Goal: Book appointment/travel/reservation

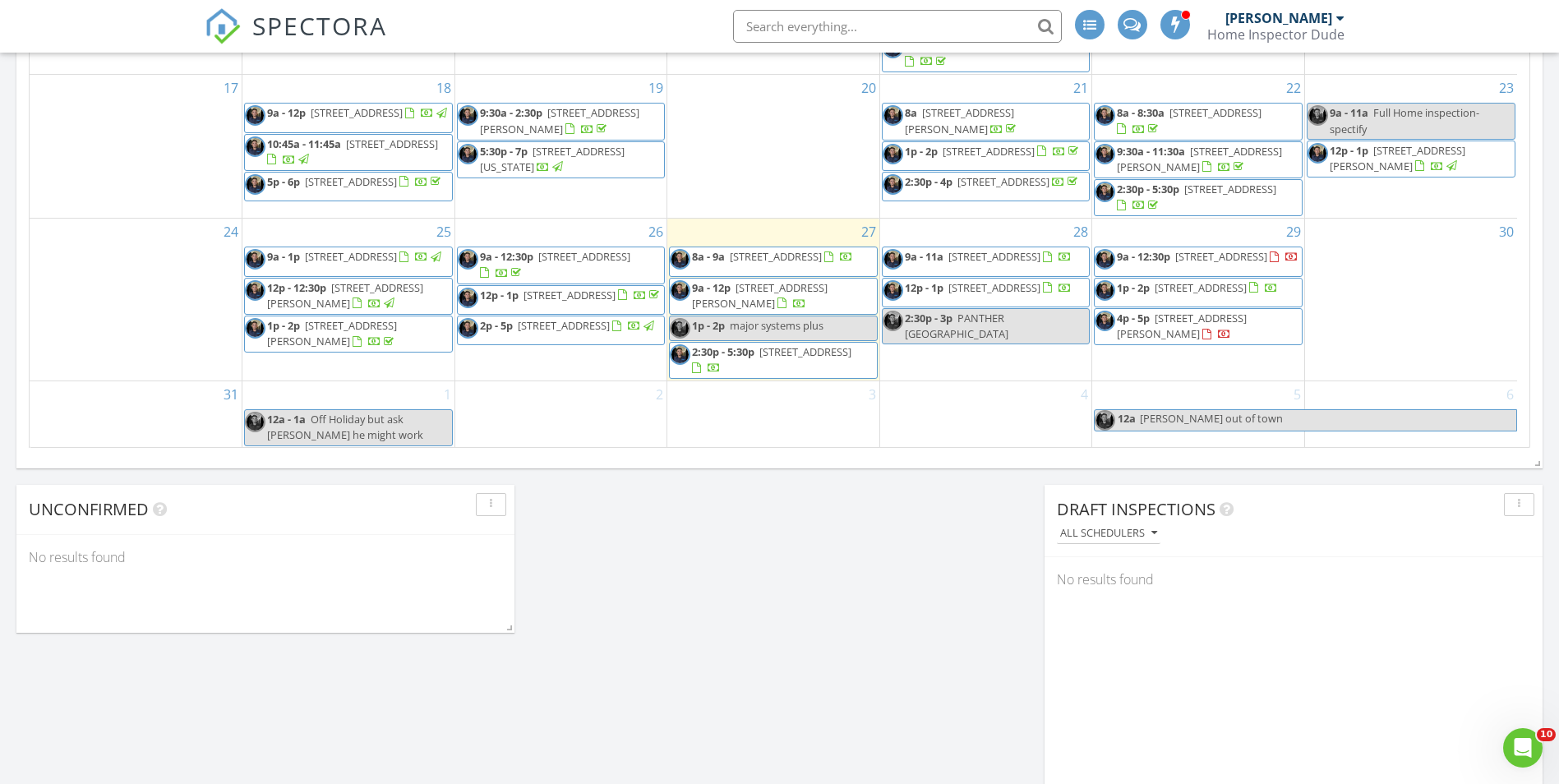
scroll to position [986, 0]
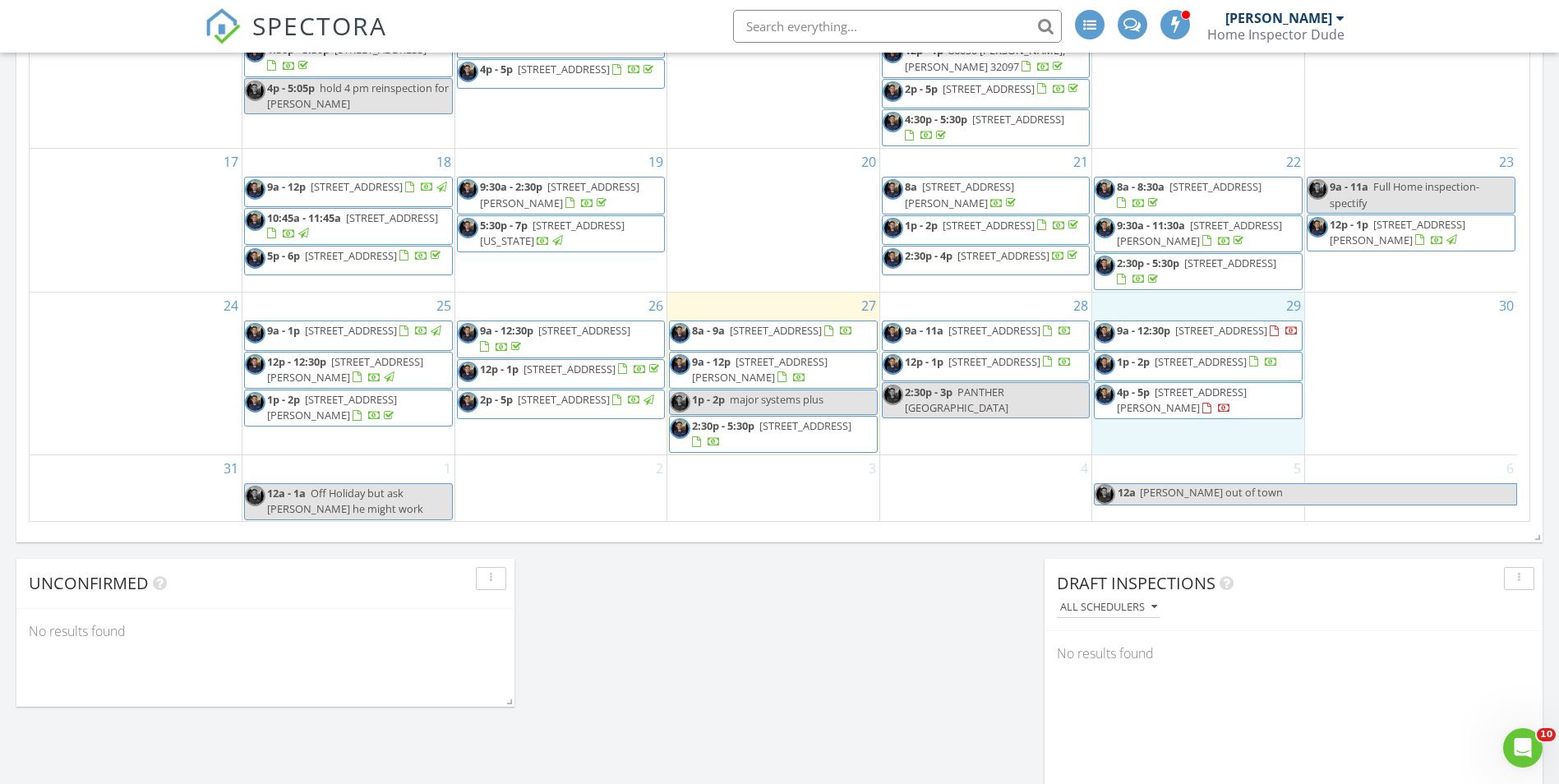
click at [1135, 304] on div "29 9a - 12:30p [STREET_ADDRESS] 1p - 2p [STREET_ADDRESS] 4p - 5p [STREET_ADDRES…" at bounding box center [1198, 373] width 213 height 161
click at [1190, 261] on link "Event" at bounding box center [1198, 259] width 84 height 26
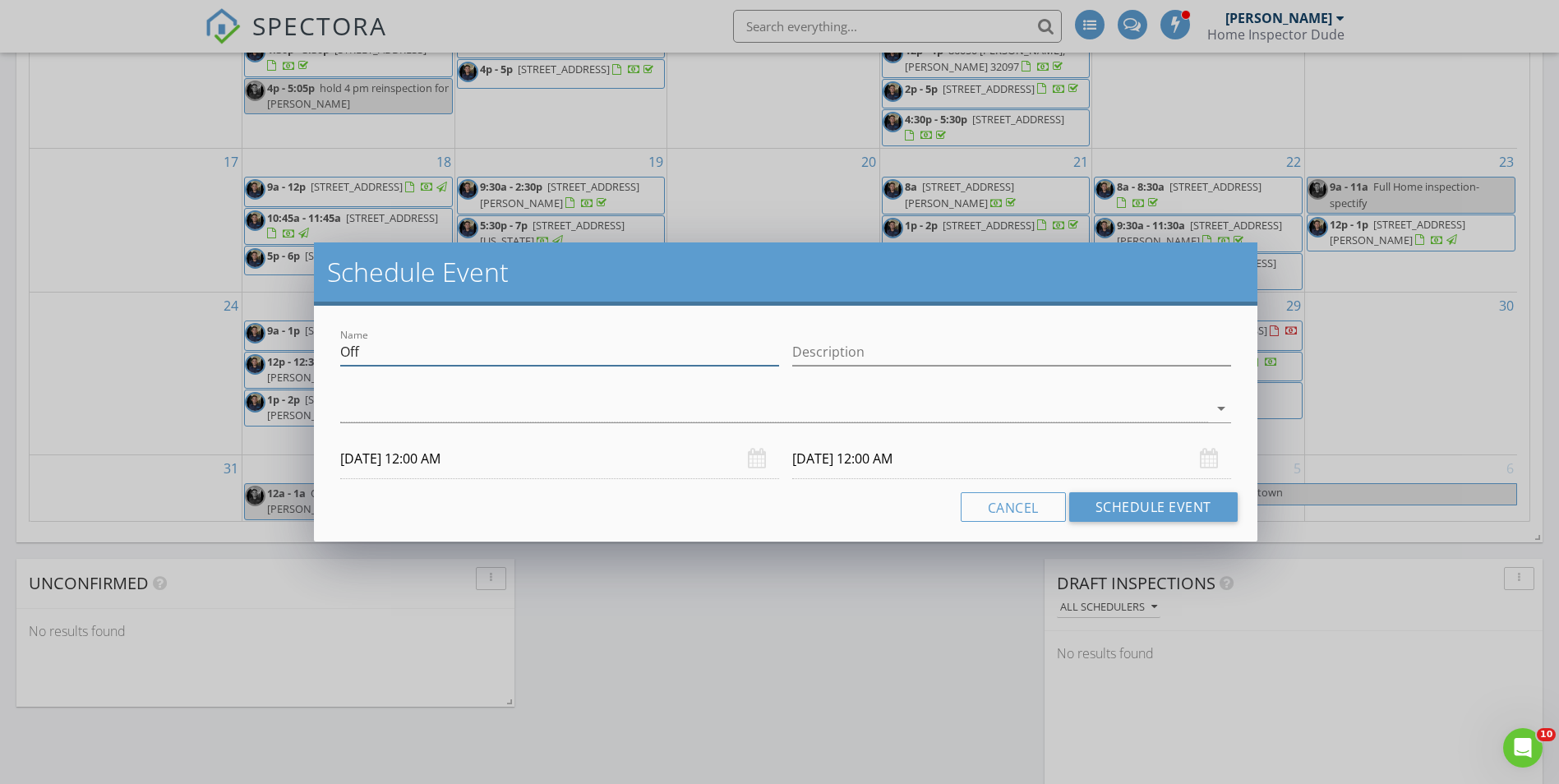
click at [372, 347] on input "Off" at bounding box center [560, 352] width 439 height 27
click at [371, 347] on input "Off" at bounding box center [560, 352] width 439 height 27
type input "Meet with [PERSON_NAME]"
click at [837, 345] on input "Description" at bounding box center [1011, 352] width 439 height 27
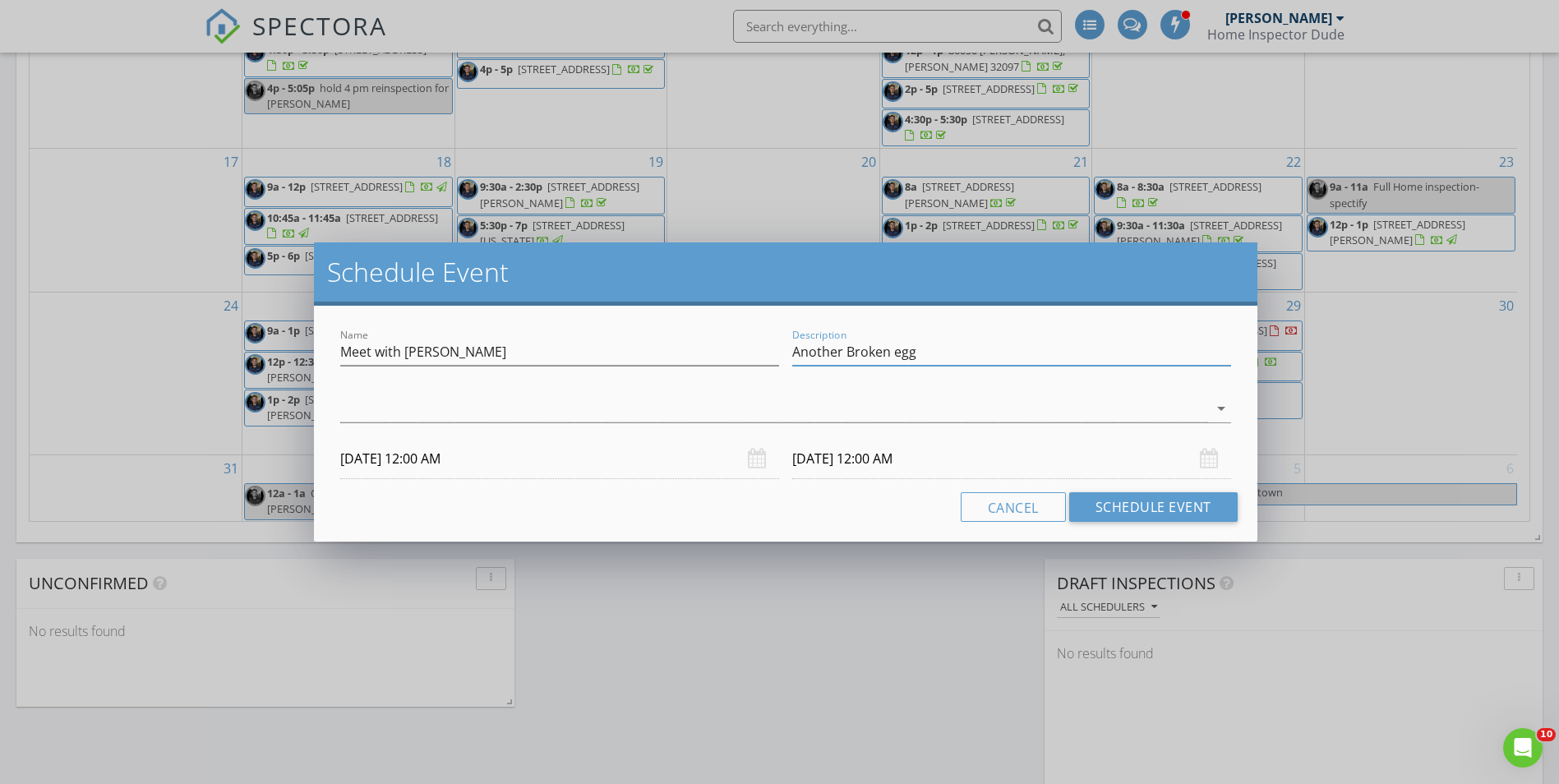
click at [556, 379] on div at bounding box center [560, 377] width 439 height 10
click at [542, 392] on div "check_box_outline_blank [PERSON_NAME] arrow_drop_down" at bounding box center [785, 412] width 890 height 54
click at [528, 402] on div at bounding box center [774, 408] width 867 height 27
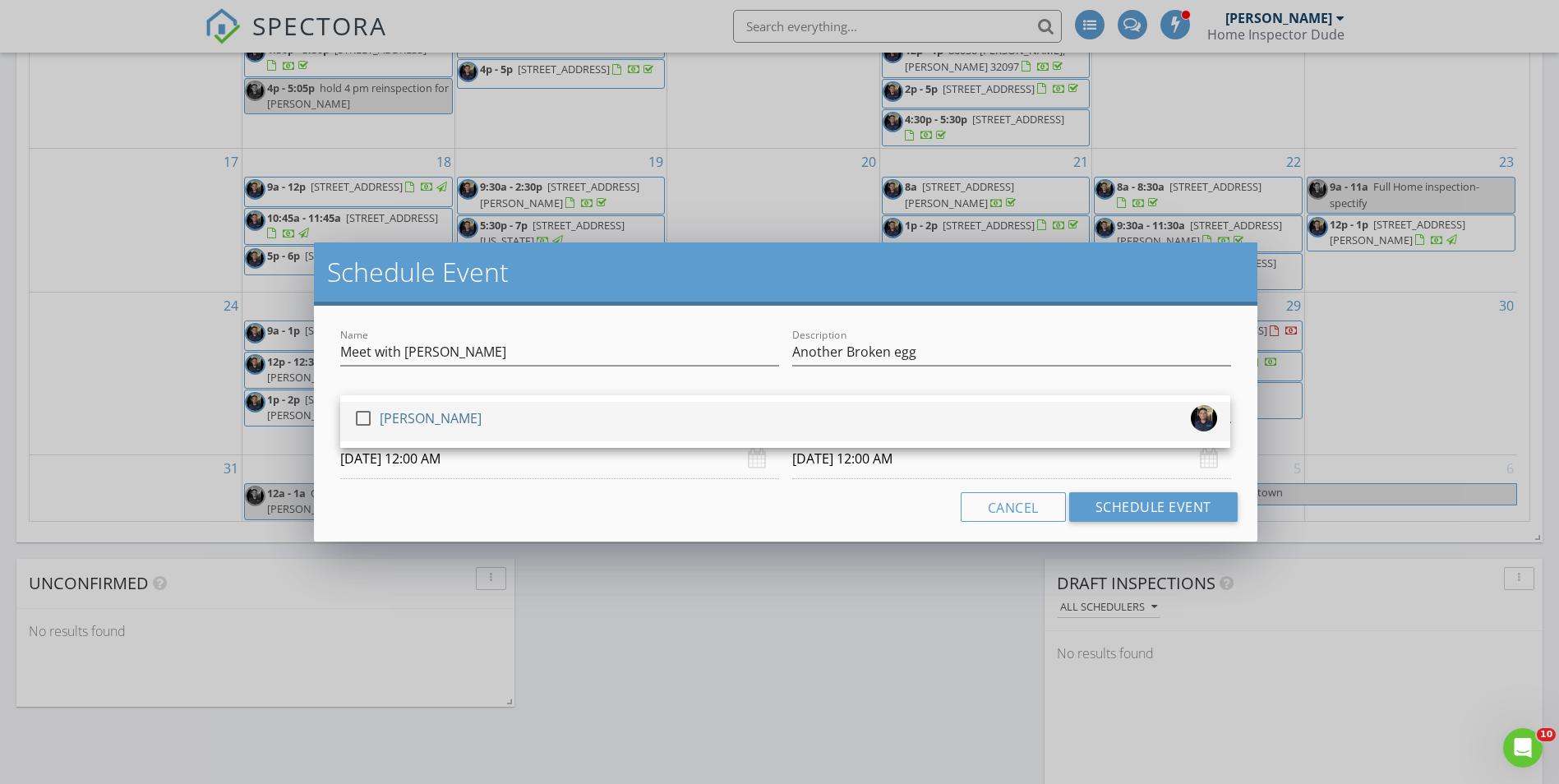
click at [478, 420] on div "check_box_outline_blank [PERSON_NAME]" at bounding box center [785, 421] width 864 height 32
click at [593, 285] on h2 "Schedule Event" at bounding box center [785, 271] width 917 height 32
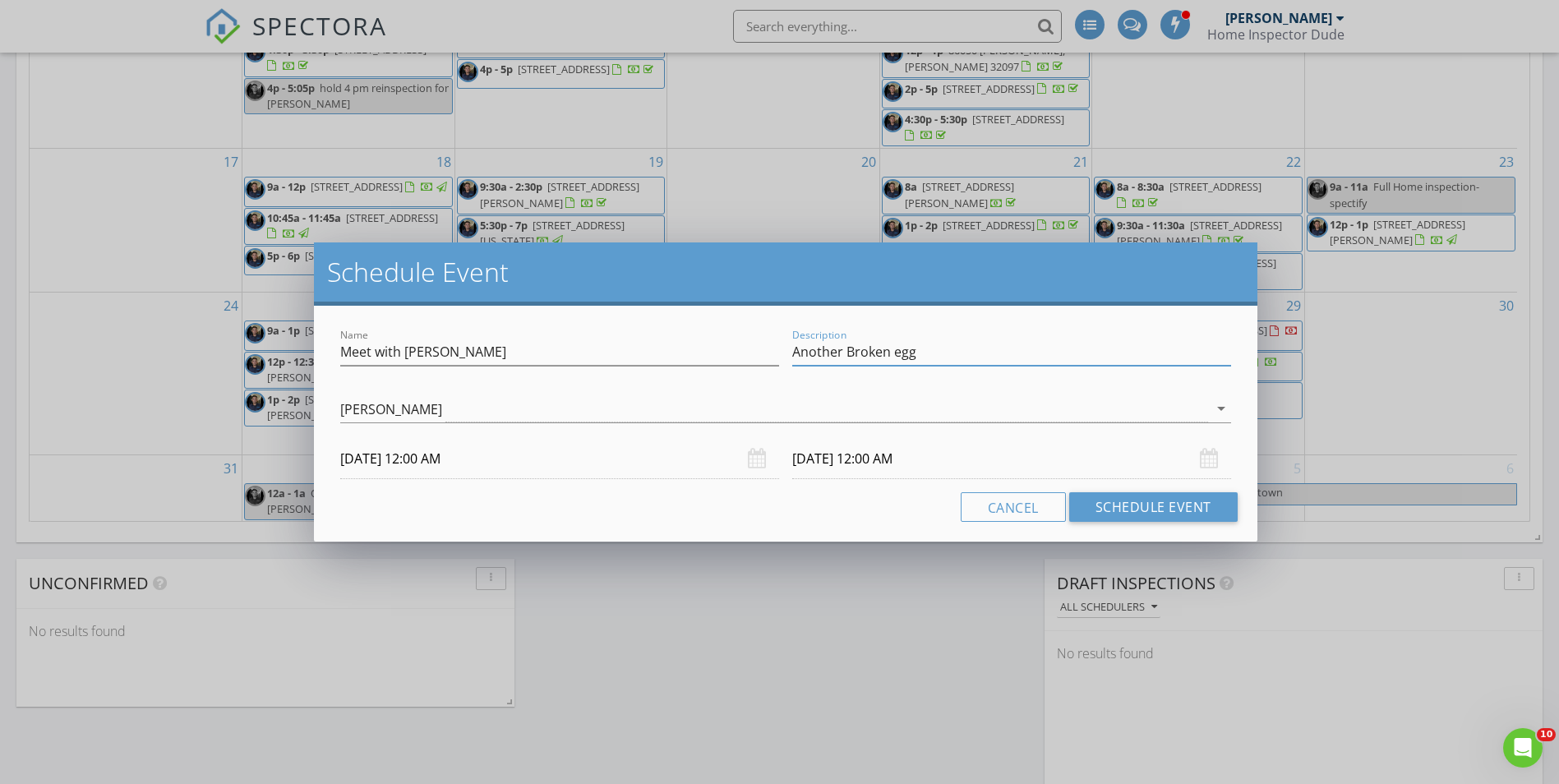
click at [928, 349] on input "Another Broken egg" at bounding box center [1011, 352] width 439 height 27
type input "Another Broken egg [STREET_ADDRESS]"
click at [505, 347] on input "Meet with [PERSON_NAME]" at bounding box center [560, 352] width 439 height 27
type input "Meet with [PERSON_NAME] - google"
click at [396, 456] on input "[DATE] 12:00 AM" at bounding box center [560, 458] width 439 height 40
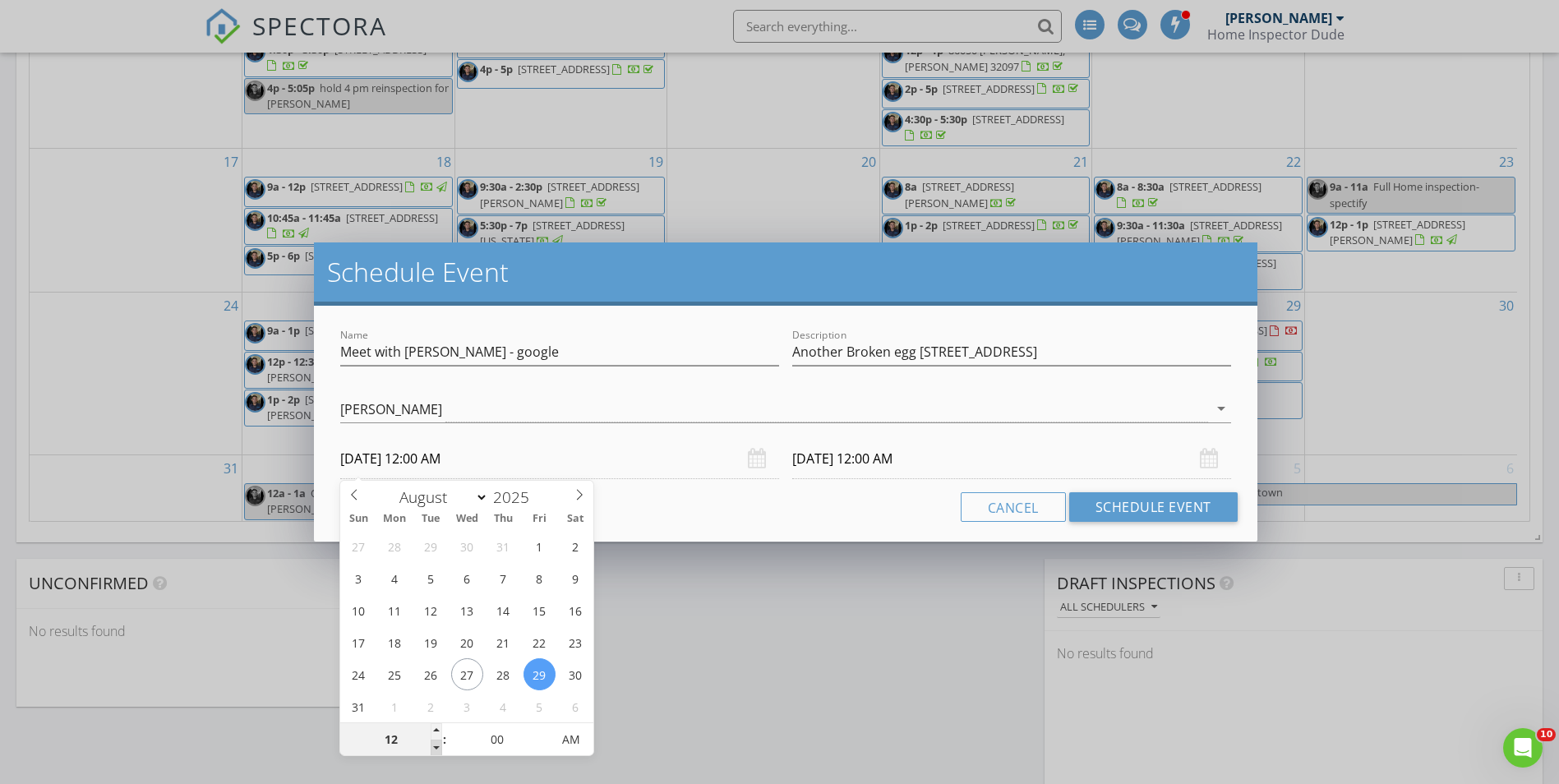
type input "11"
type input "[DATE] 11:00 PM"
click at [432, 750] on span at bounding box center [436, 748] width 11 height 17
type input "10"
type input "[DATE] 10:00 PM"
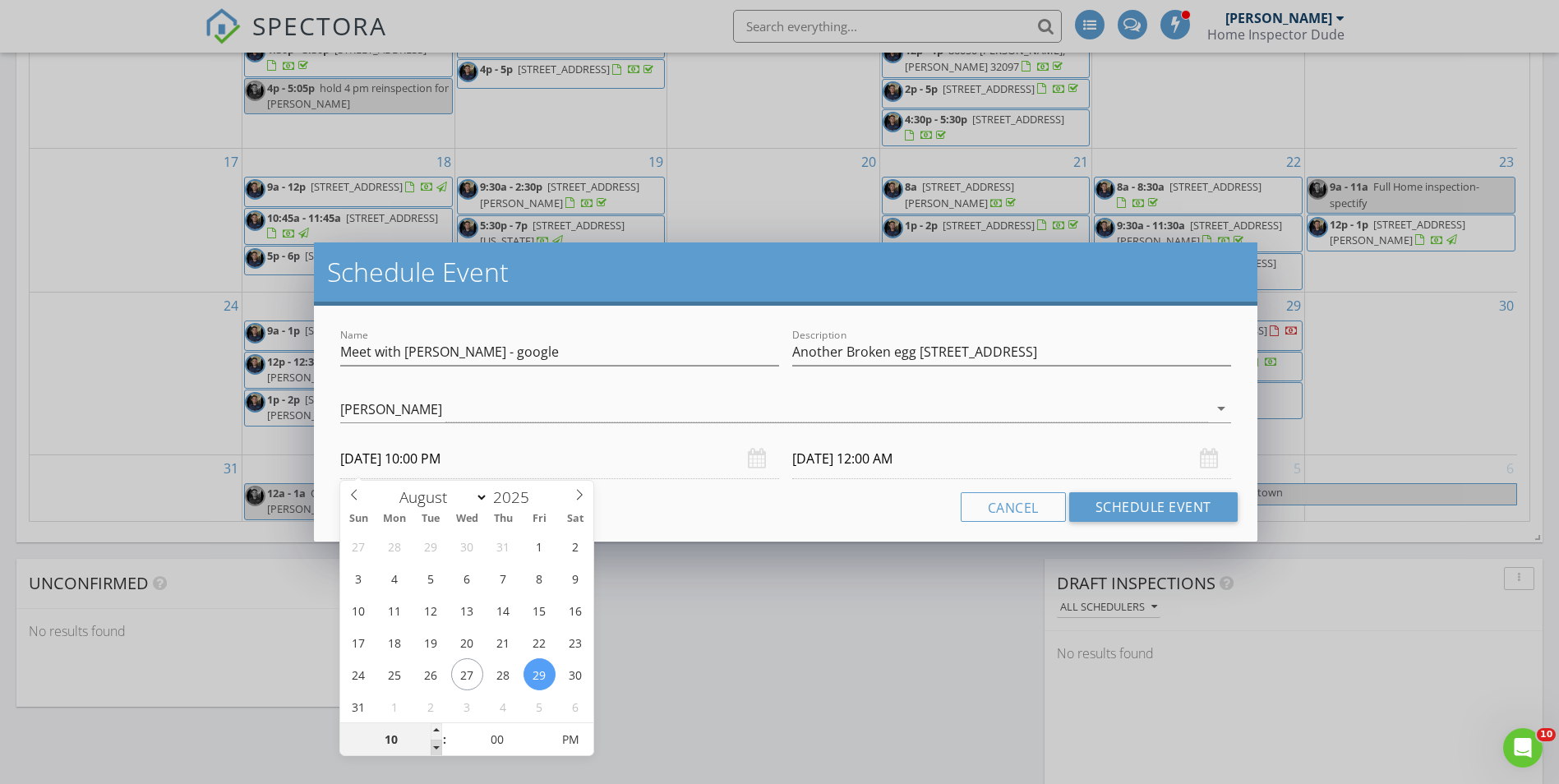
click at [432, 750] on span at bounding box center [436, 748] width 11 height 17
type input "09"
type input "[DATE] 9:00 PM"
click at [432, 750] on span at bounding box center [436, 748] width 11 height 17
type input "08"
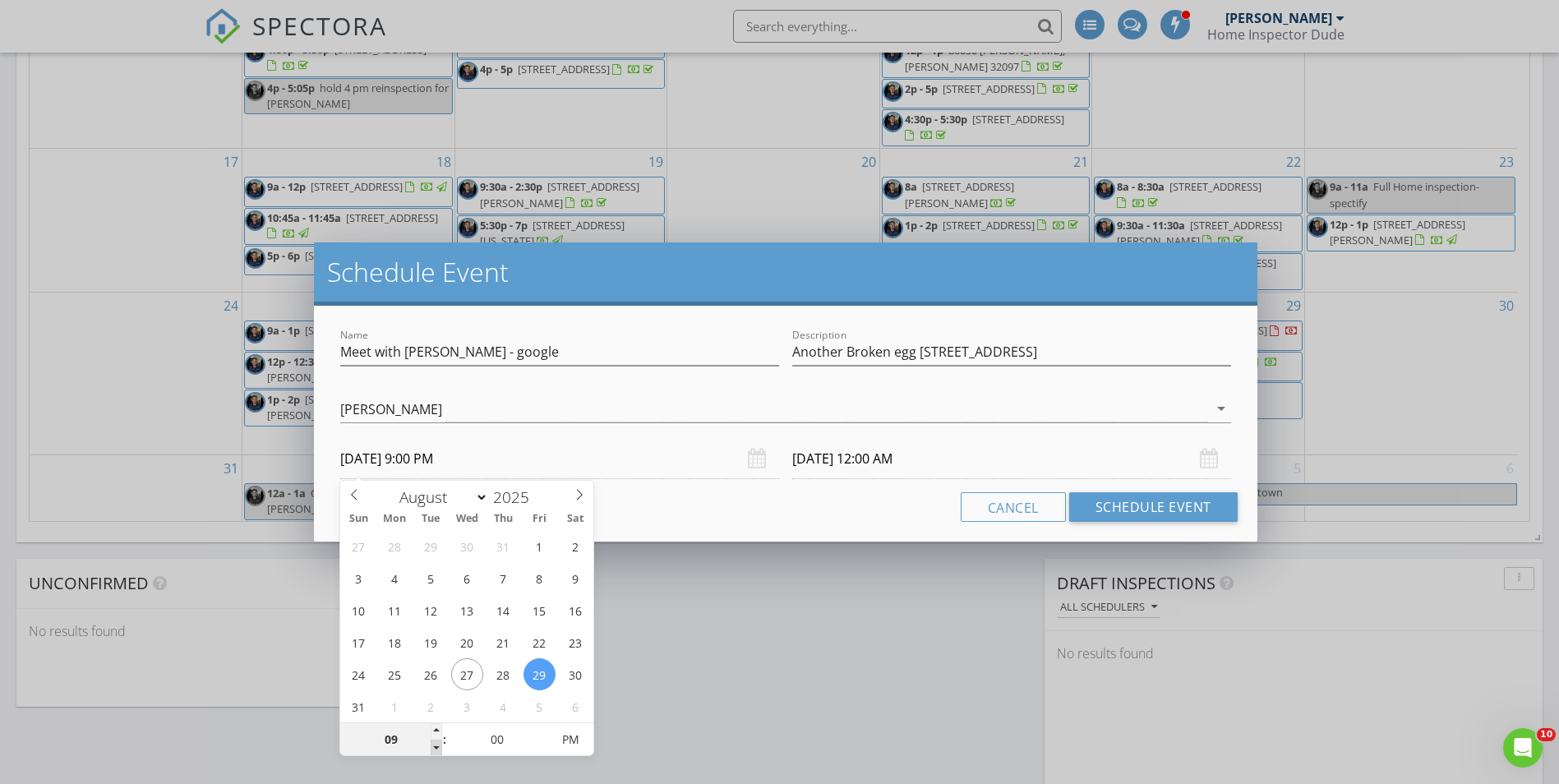
type input "[DATE] 8:00 PM"
click at [432, 750] on span at bounding box center [436, 748] width 11 height 17
type input "07"
type input "[DATE] 7:00 PM"
click at [432, 750] on span at bounding box center [436, 748] width 11 height 17
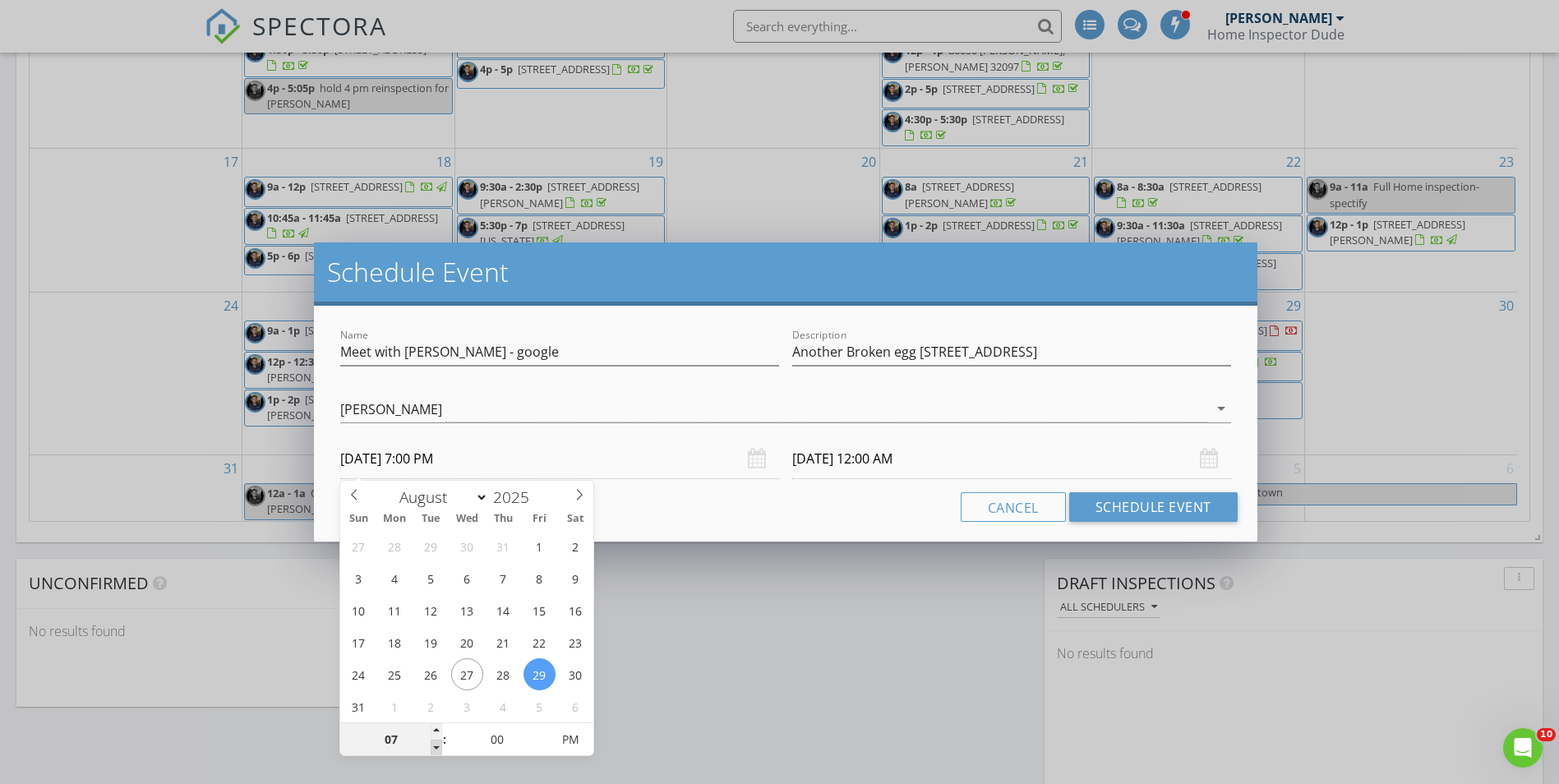
type input "[DATE] 7:00 PM"
type input "[DATE] 7:00 AM"
drag, startPoint x: 432, startPoint y: 750, endPoint x: 572, endPoint y: 740, distance: 140.4
click at [572, 740] on span "AM" at bounding box center [571, 739] width 45 height 32
click at [864, 459] on input "[DATE] 7:00 AM" at bounding box center [1011, 458] width 439 height 40
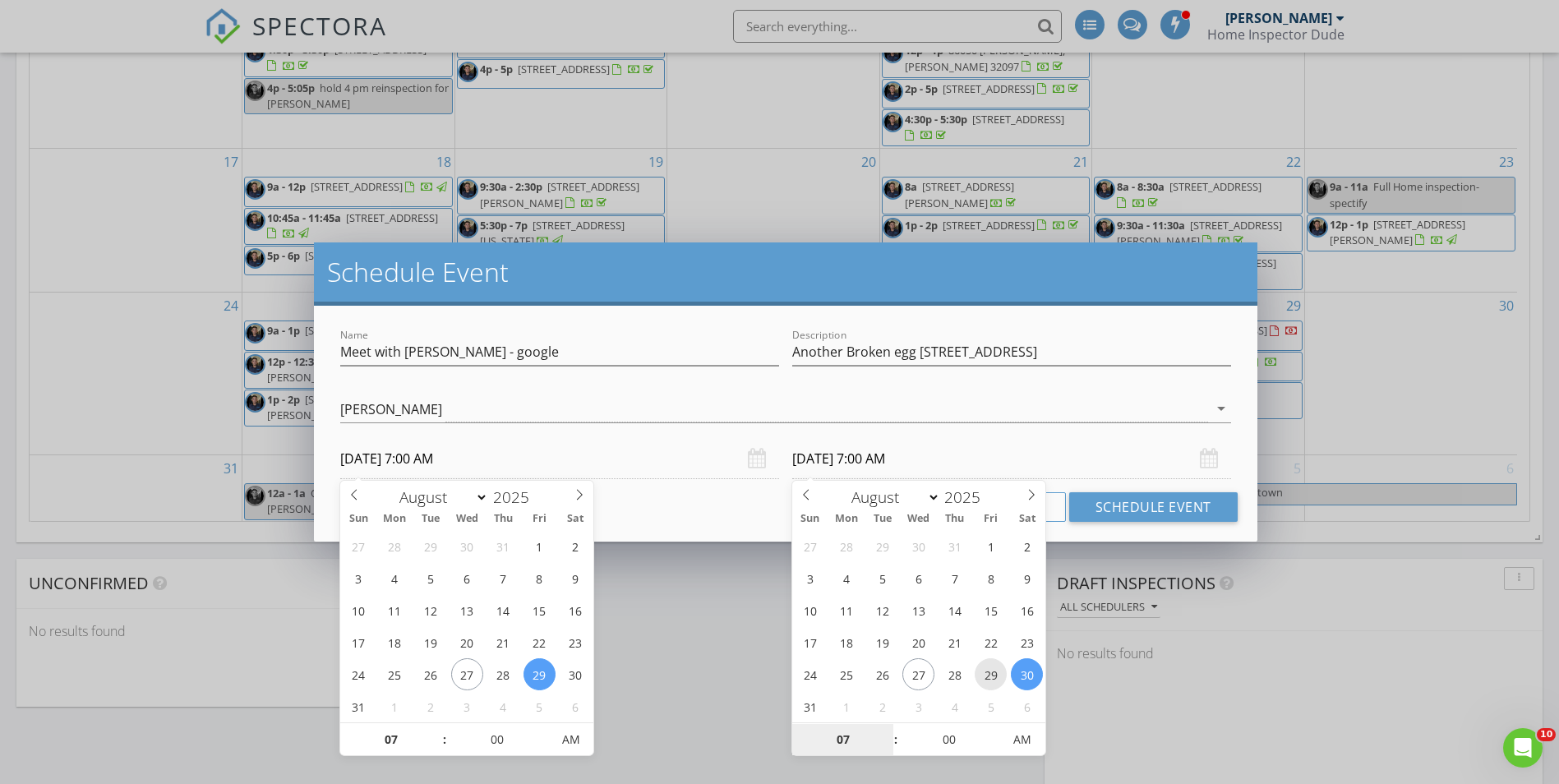
type input "[DATE] 7:00 AM"
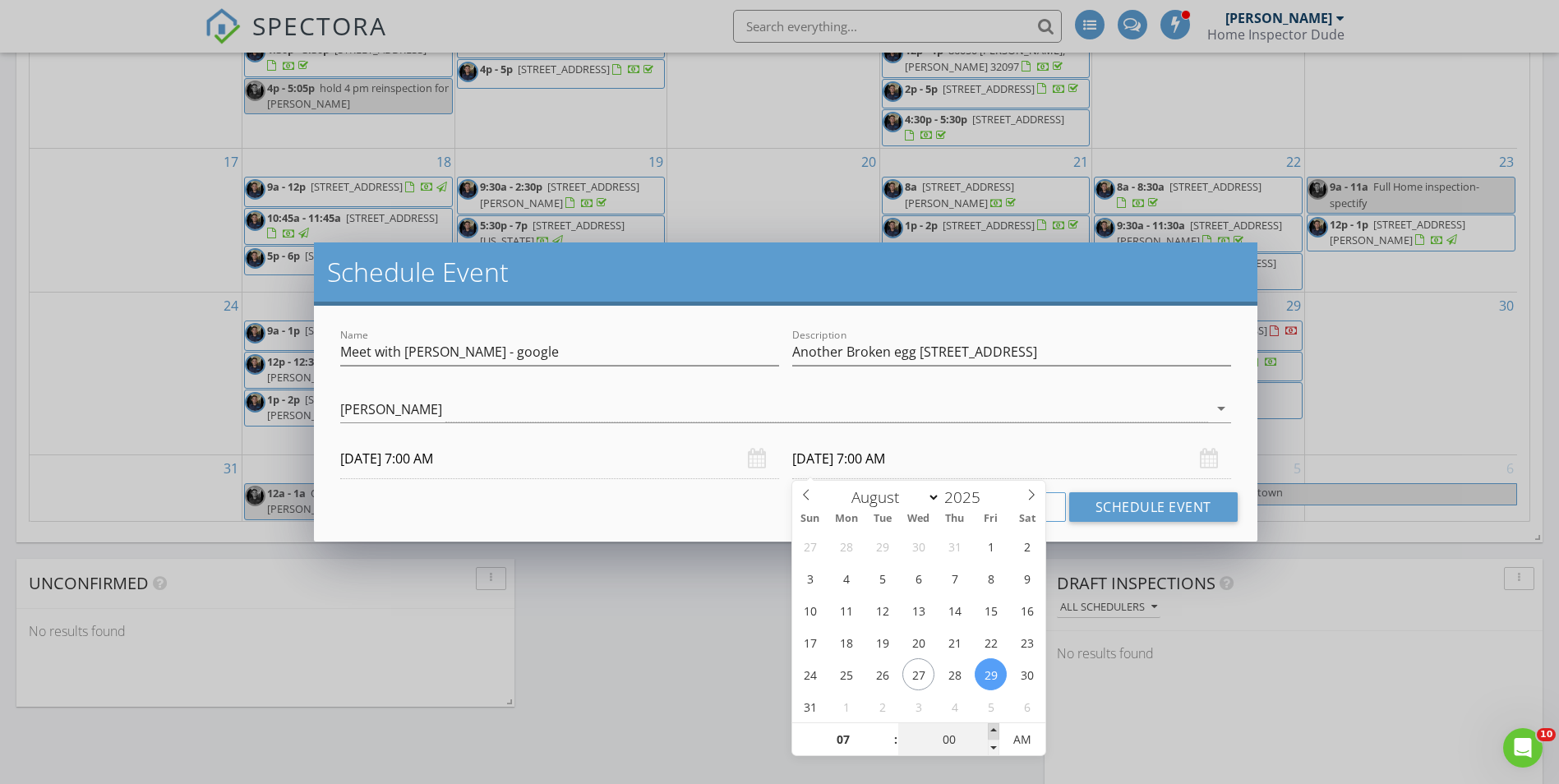
type input "05"
type input "[DATE] 7:05 AM"
click at [993, 731] on span at bounding box center [994, 731] width 11 height 17
type input "10"
type input "[DATE] 7:10 AM"
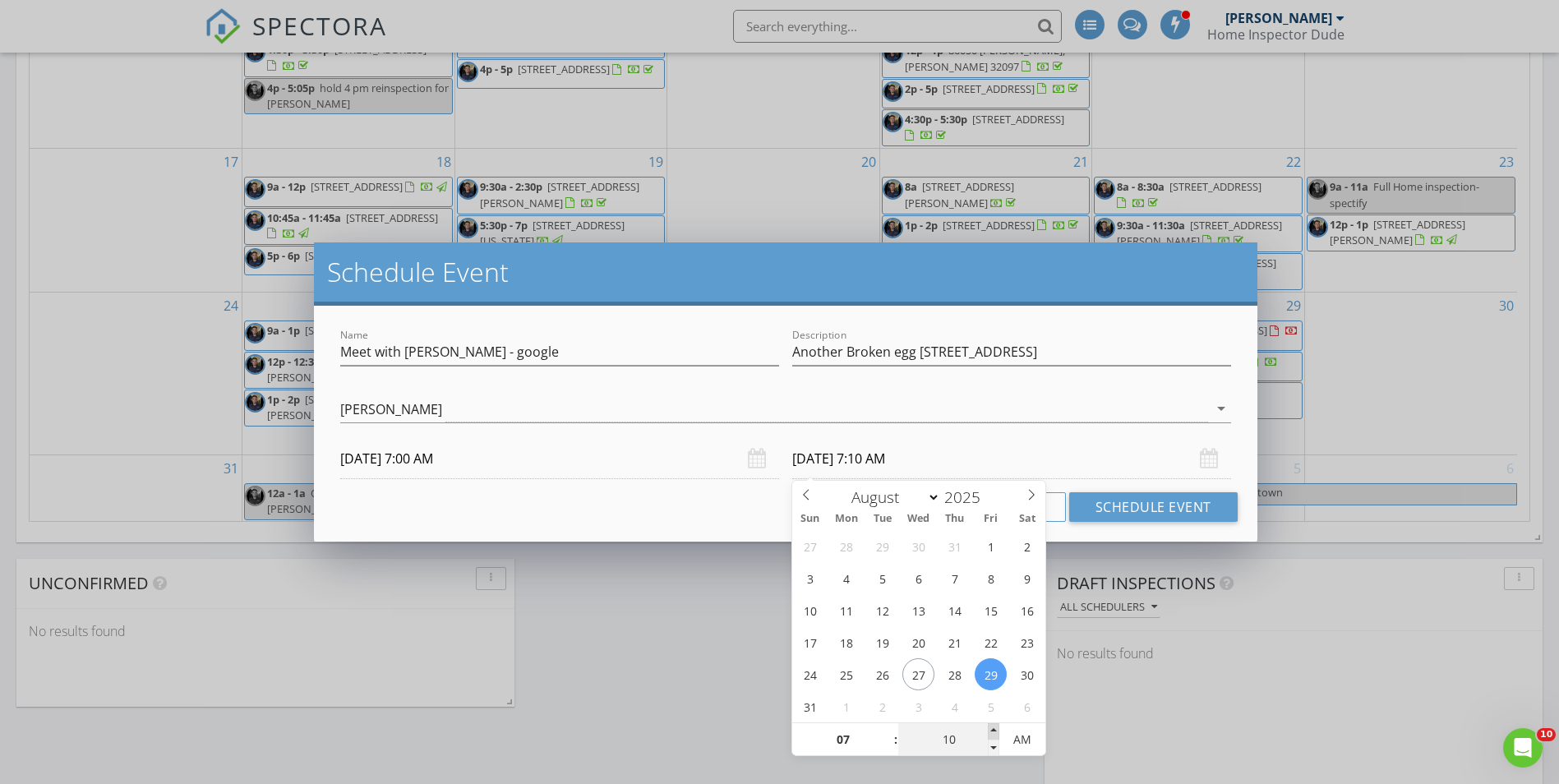
click at [993, 731] on span at bounding box center [994, 731] width 11 height 17
type input "15"
type input "[DATE] 7:15 AM"
click at [993, 731] on span at bounding box center [994, 731] width 11 height 17
type input "20"
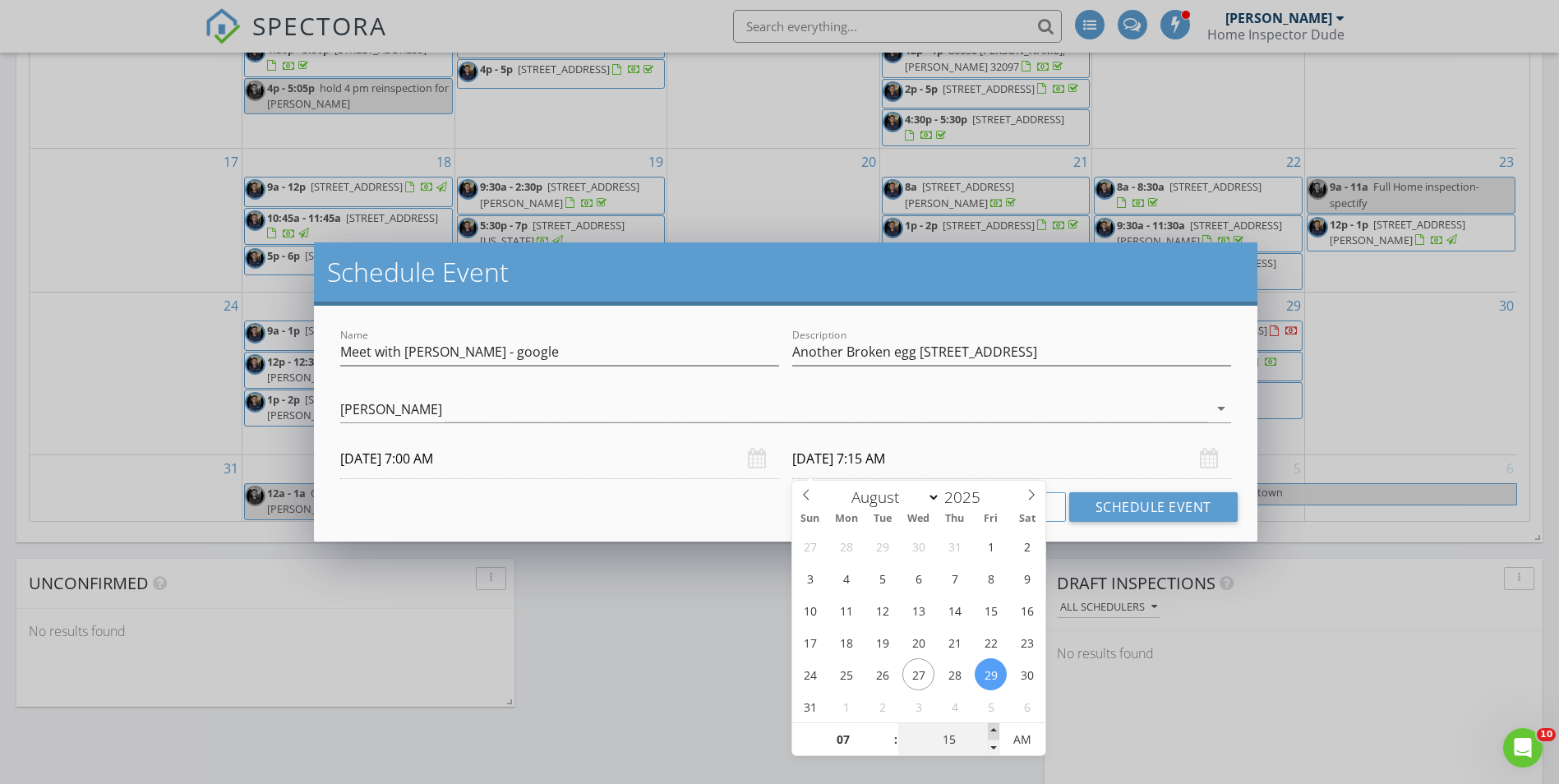
type input "[DATE] 7:20 AM"
click at [993, 731] on span at bounding box center [994, 731] width 11 height 17
type input "25"
type input "[DATE] 7:25 AM"
click at [993, 731] on span at bounding box center [994, 731] width 11 height 17
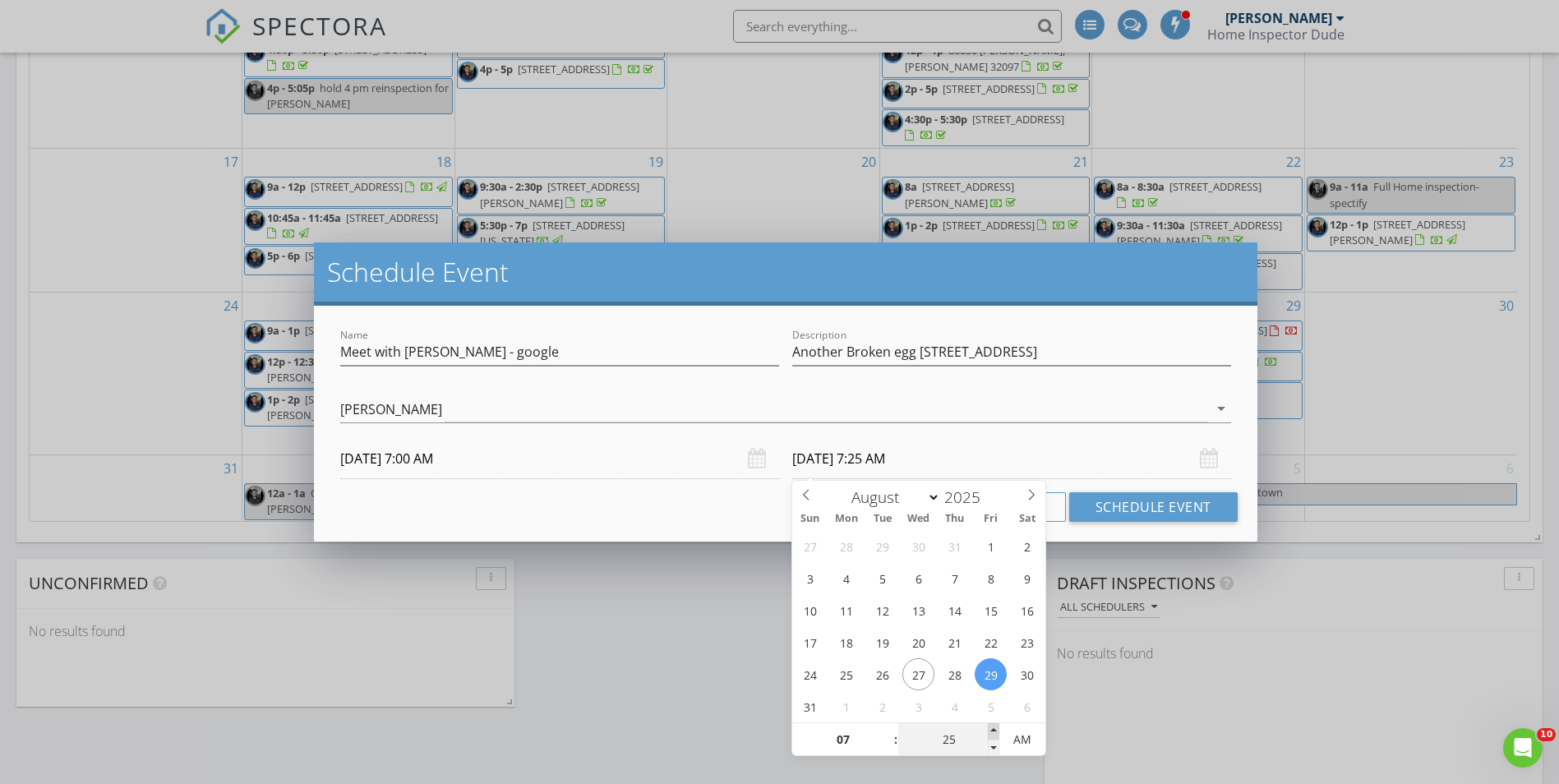
type input "30"
type input "[DATE] 7:30 AM"
click at [993, 731] on span at bounding box center [994, 731] width 11 height 17
type input "35"
type input "[DATE] 7:35 AM"
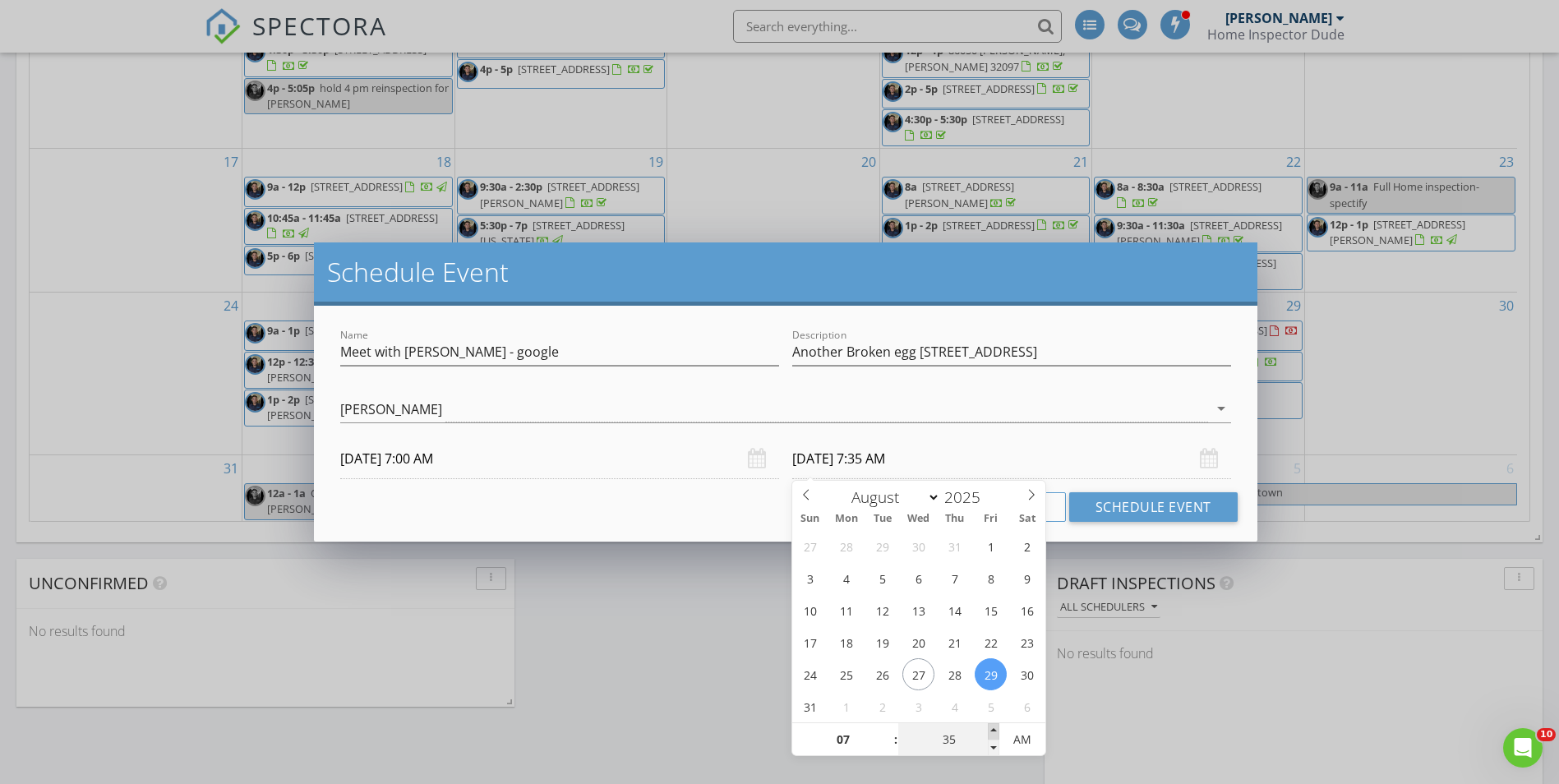
click at [993, 731] on span at bounding box center [994, 731] width 11 height 17
type input "40"
type input "[DATE] 7:40 AM"
click at [993, 731] on span at bounding box center [994, 731] width 11 height 17
type input "45"
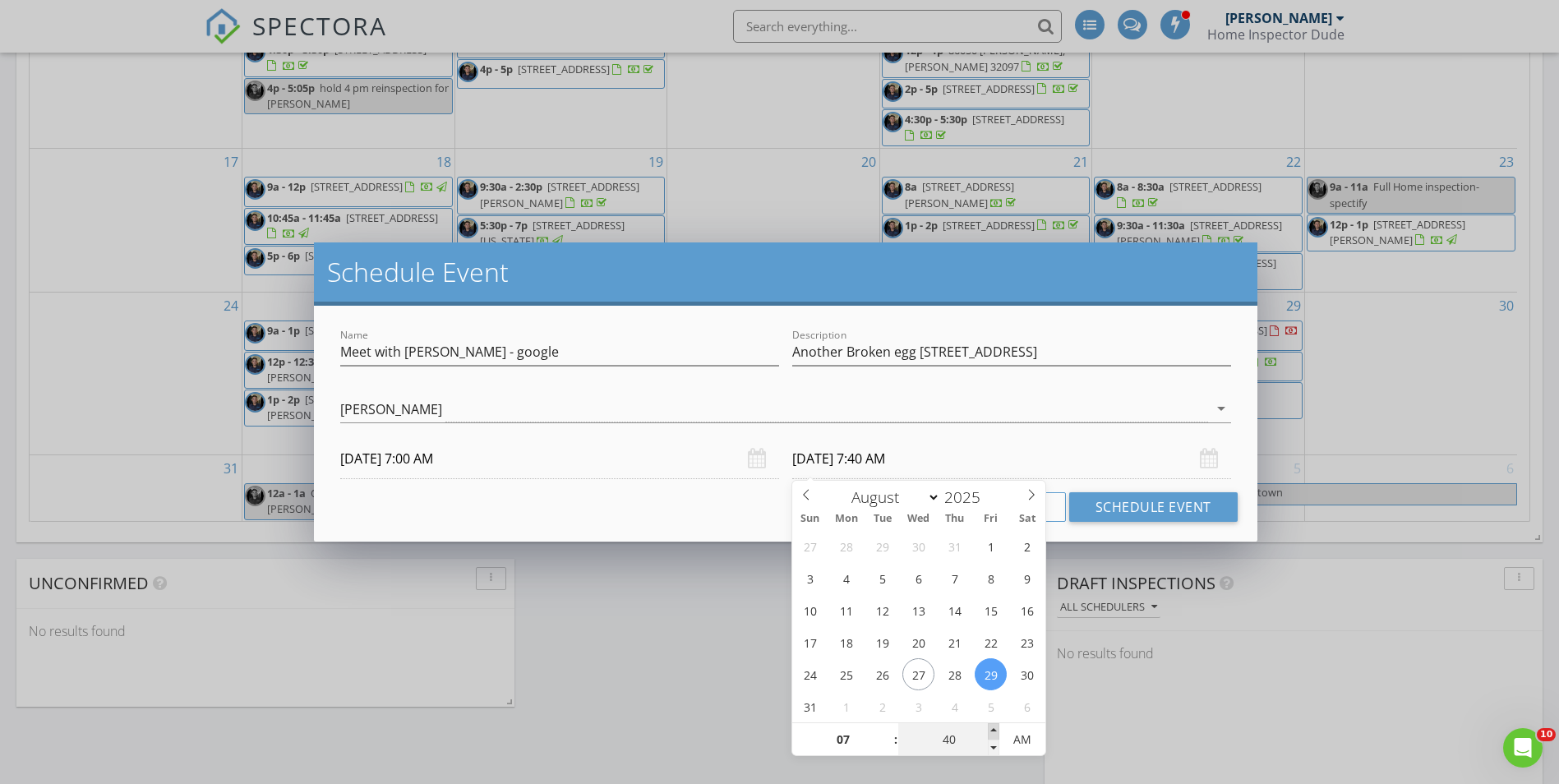
type input "[DATE] 7:45 AM"
click at [993, 731] on span at bounding box center [994, 731] width 11 height 17
type input "50"
type input "[DATE] 7:50 AM"
click at [993, 731] on span at bounding box center [994, 731] width 11 height 17
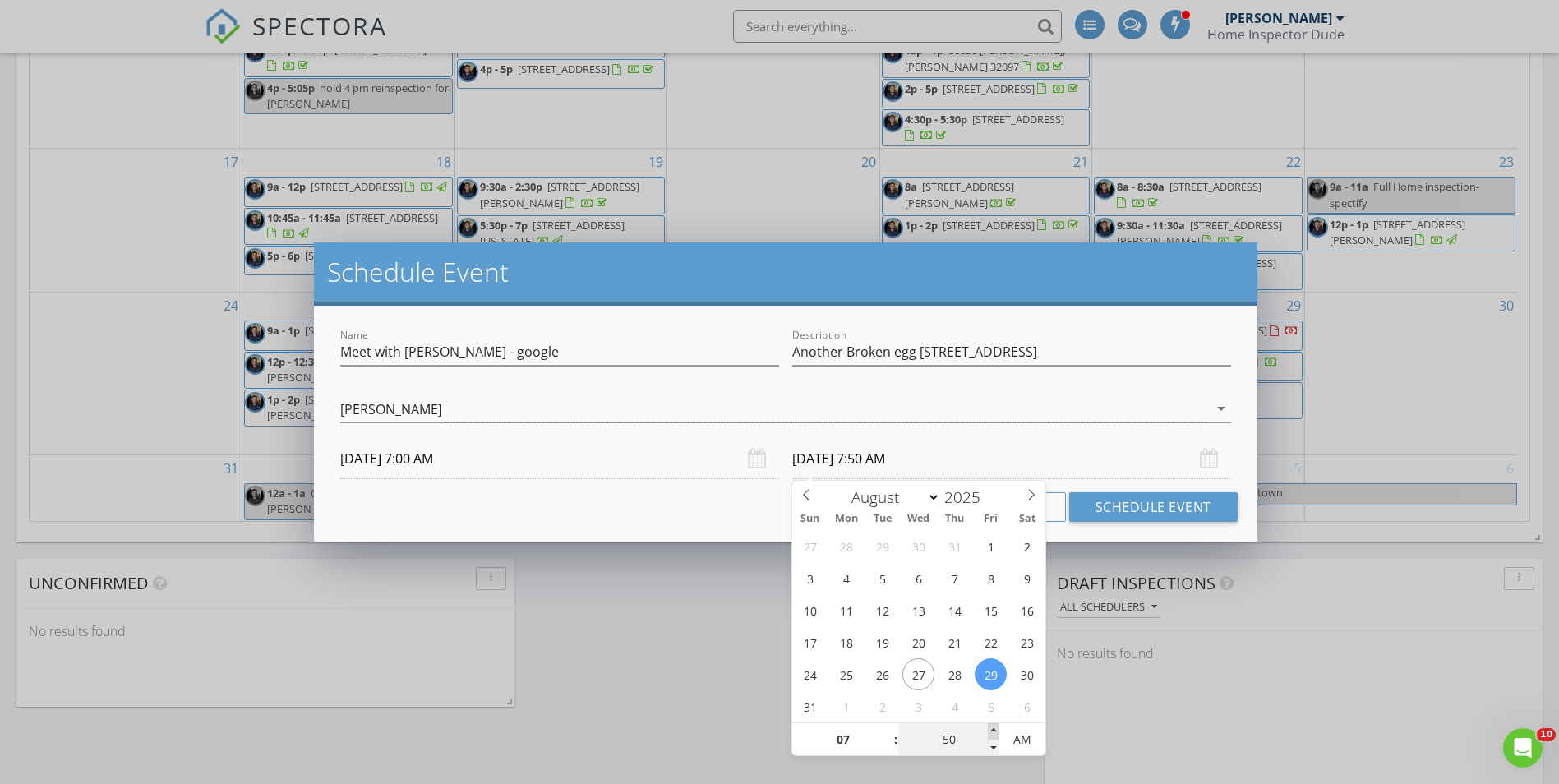
type input "55"
type input "[DATE] 7:55 AM"
click at [993, 731] on span at bounding box center [994, 731] width 11 height 17
type input "08"
type input "00"
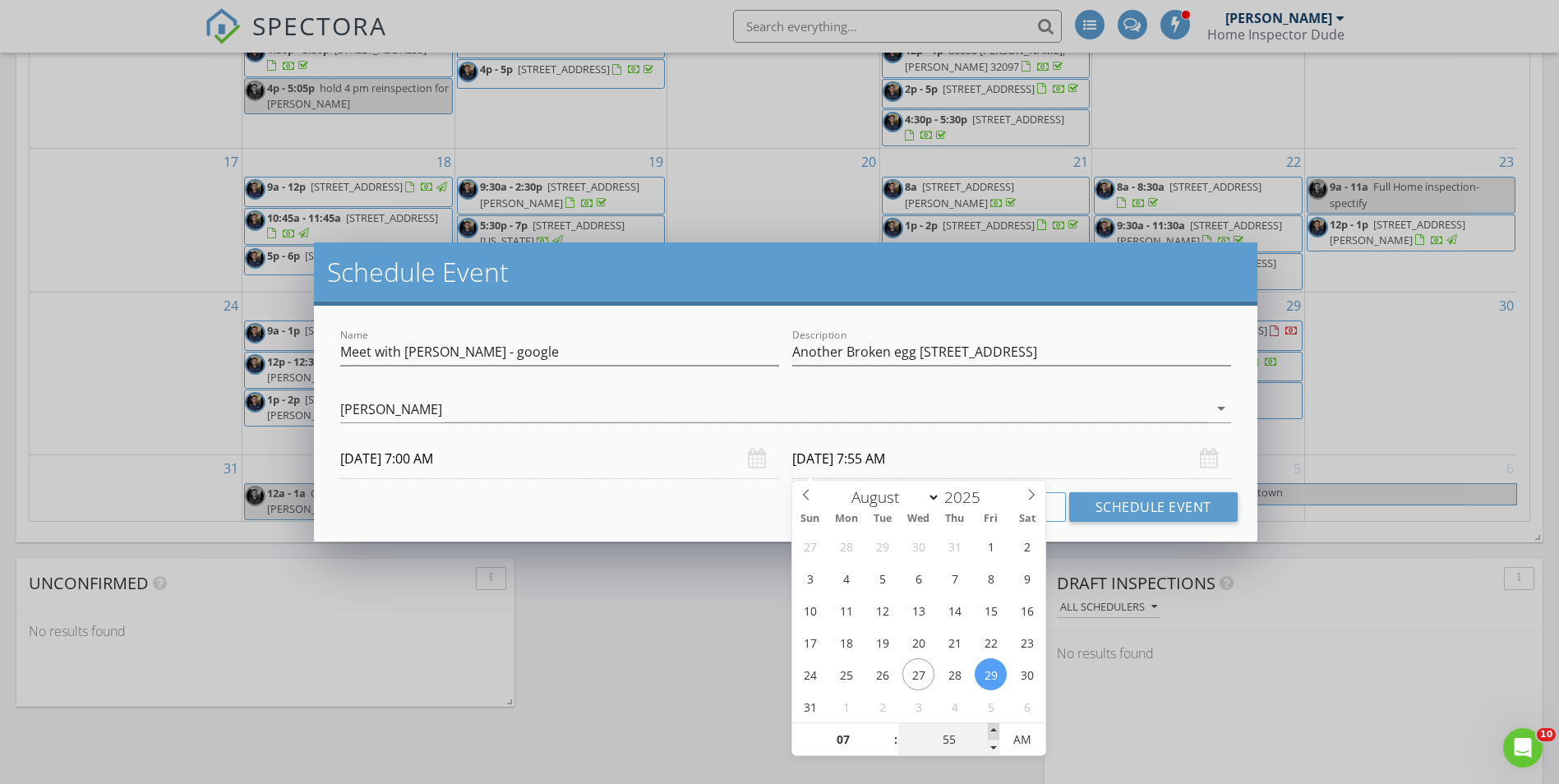
type input "[DATE] 8:00 AM"
click at [993, 731] on span at bounding box center [994, 731] width 11 height 17
click at [893, 441] on input "[DATE] 8:00 AM" at bounding box center [1011, 458] width 439 height 40
click at [859, 413] on div "[PERSON_NAME]" at bounding box center [774, 408] width 867 height 27
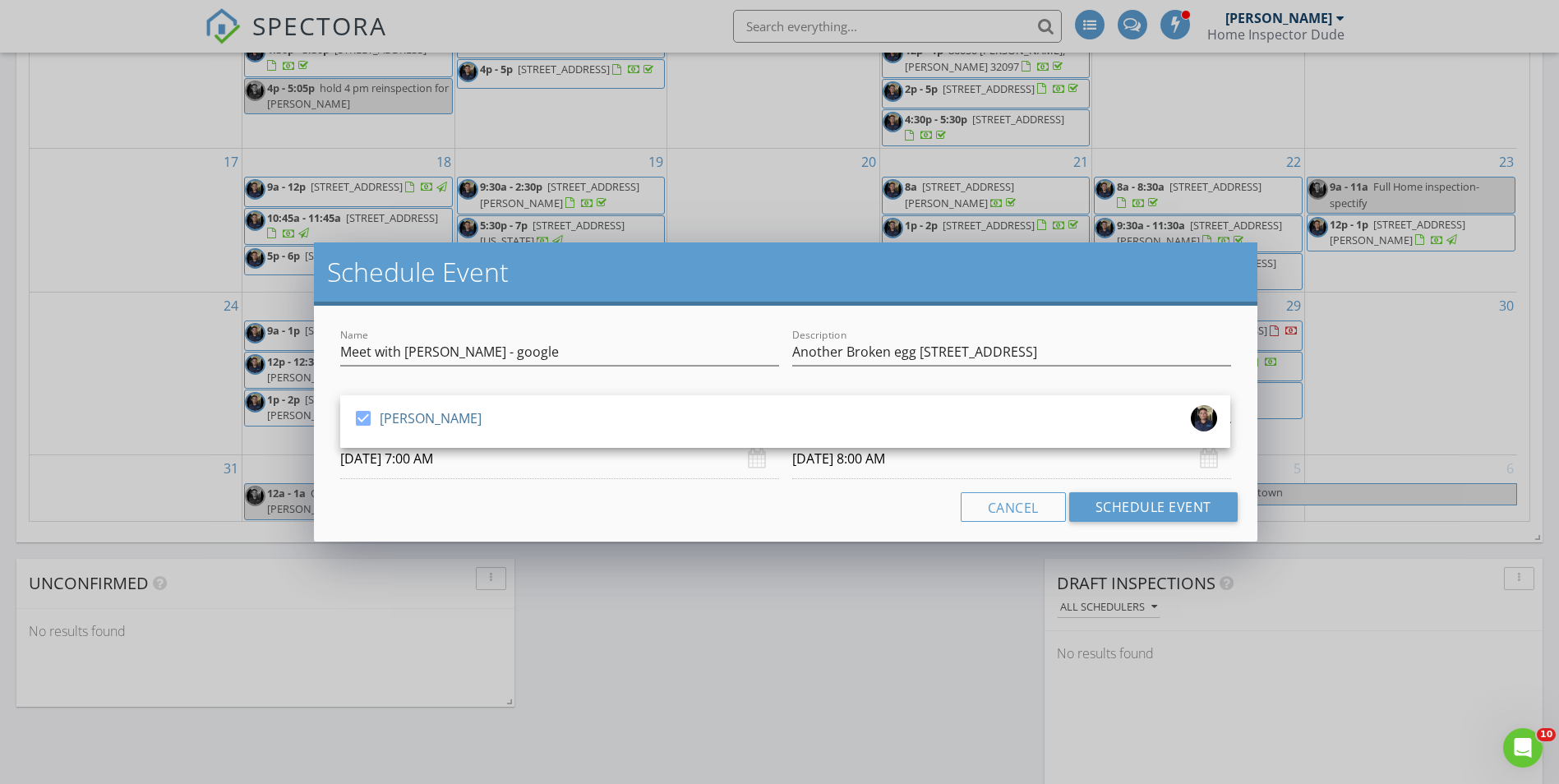
click at [802, 544] on div "Schedule Event Name Meet with [PERSON_NAME] - google Description Another Broken…" at bounding box center [780, 392] width 1559 height 784
